Goal: Communication & Community: Answer question/provide support

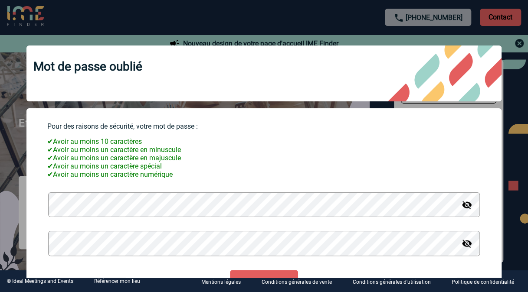
click at [230, 270] on button "Valider" at bounding box center [264, 281] width 68 height 23
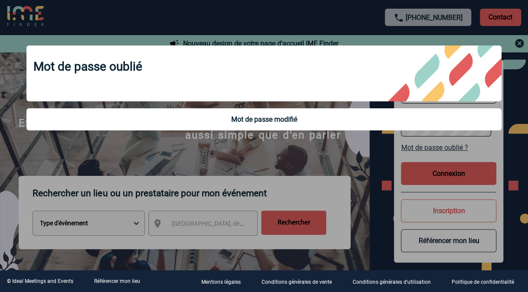
click at [451, 177] on div at bounding box center [264, 146] width 528 height 292
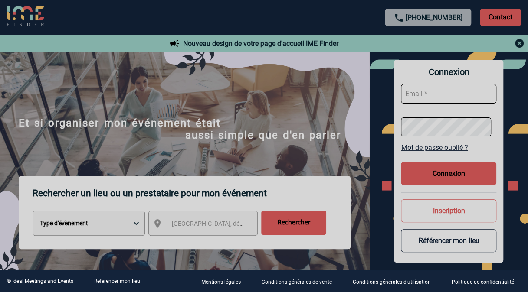
click at [451, 177] on div at bounding box center [264, 146] width 528 height 292
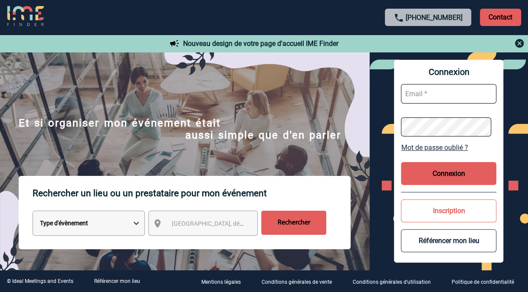
click at [437, 89] on input "text" at bounding box center [448, 94] width 95 height 20
type input "geoffroy.boudon@sanofi.com"
click at [440, 179] on button "Connexion" at bounding box center [448, 173] width 95 height 23
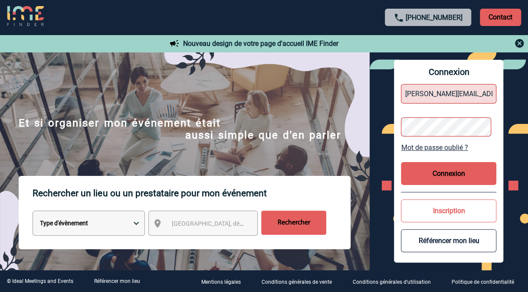
click at [441, 174] on button "Connexion" at bounding box center [448, 173] width 95 height 23
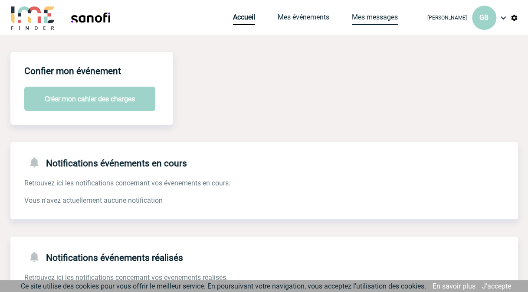
click at [352, 20] on link "Mes messages" at bounding box center [375, 19] width 46 height 12
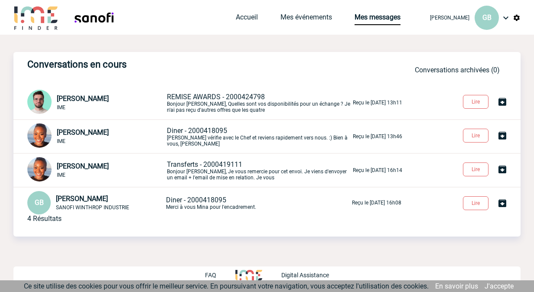
click at [177, 96] on span "REMISE AWARDS - 2000424798" at bounding box center [216, 97] width 98 height 8
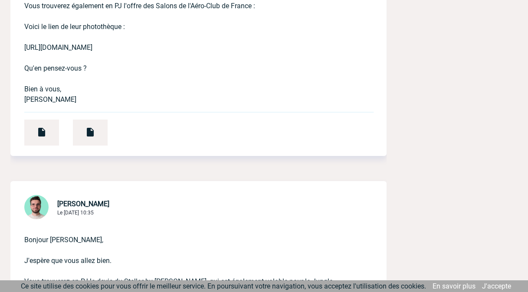
scroll to position [1440, 0]
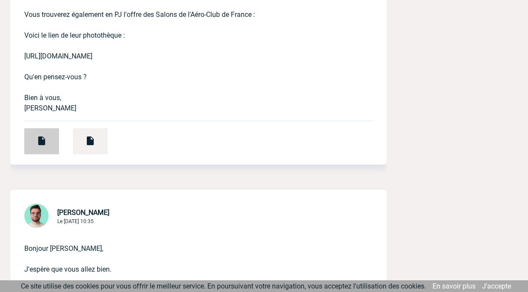
click at [36, 136] on img at bounding box center [41, 141] width 10 height 10
click at [94, 136] on img at bounding box center [90, 141] width 10 height 10
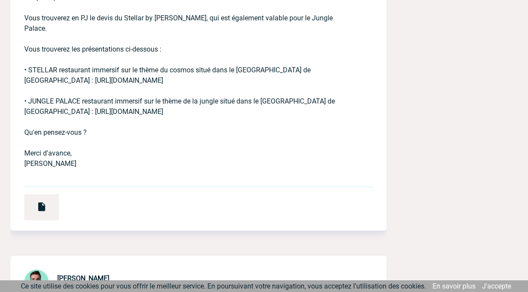
scroll to position [1721, 0]
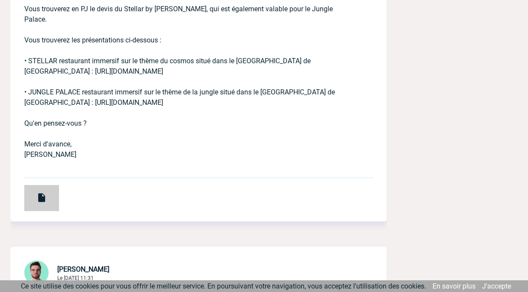
click at [44, 193] on img at bounding box center [41, 198] width 10 height 10
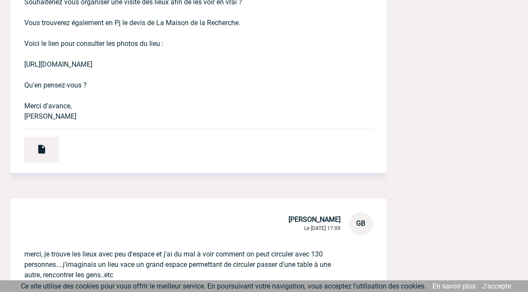
scroll to position [2080, 0]
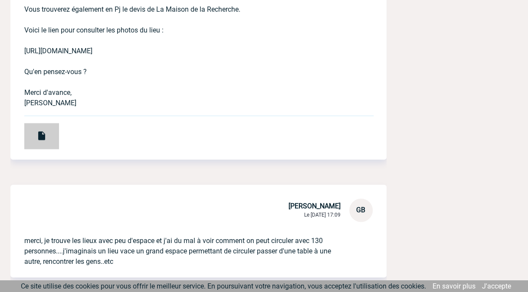
click at [42, 131] on img at bounding box center [41, 136] width 10 height 10
